Goal: Navigation & Orientation: Find specific page/section

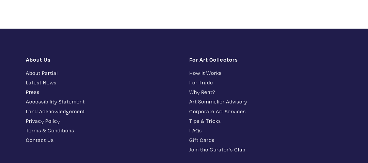
scroll to position [662, 0]
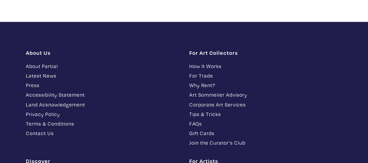
scroll to position [671, 0]
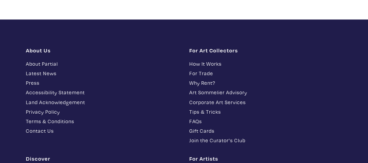
click at [40, 61] on link "About Partial" at bounding box center [102, 64] width 153 height 8
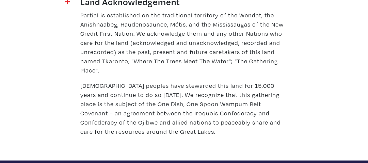
scroll to position [992, 0]
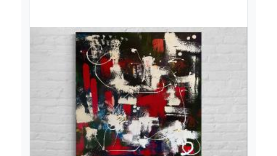
scroll to position [678, 0]
